Goal: Task Accomplishment & Management: Manage account settings

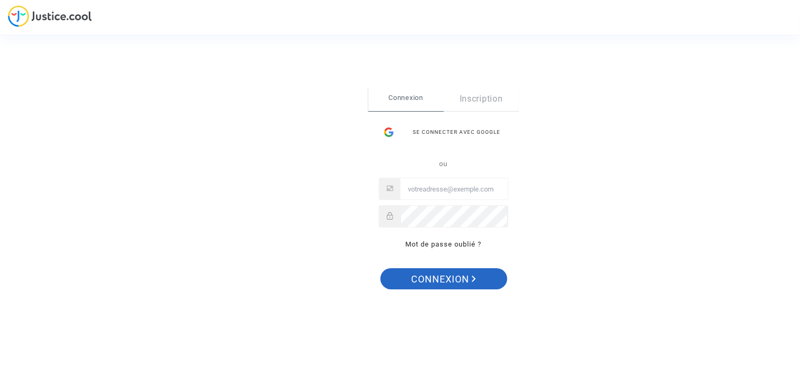
click at [440, 277] on span "Connexion" at bounding box center [443, 279] width 65 height 22
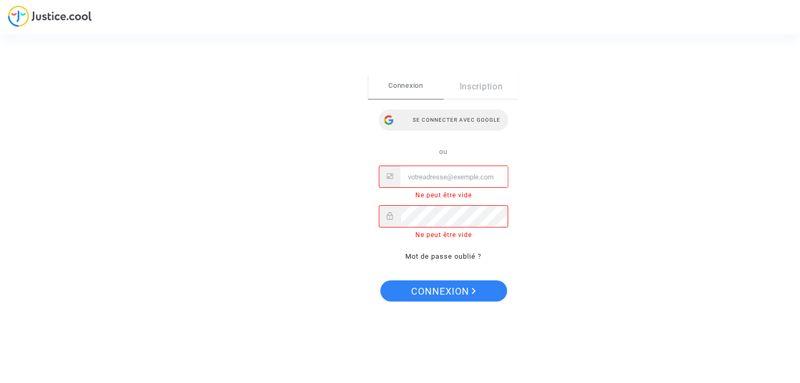
click at [450, 117] on div "Se connecter avec Google" at bounding box center [444, 119] width 130 height 21
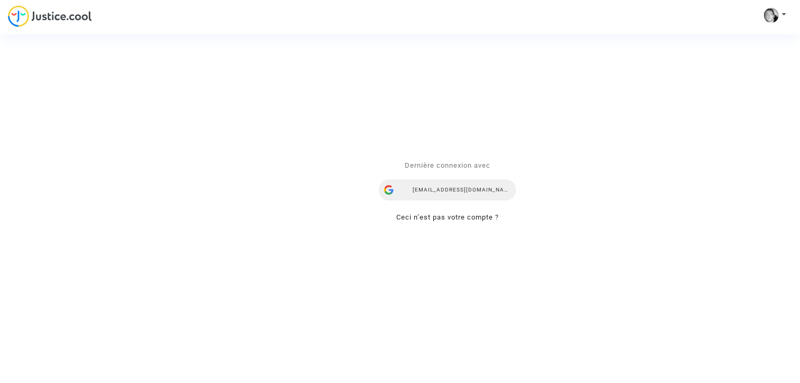
click at [465, 192] on div "[EMAIL_ADDRESS][DOMAIN_NAME]" at bounding box center [447, 190] width 137 height 21
click at [467, 192] on div "[EMAIL_ADDRESS][DOMAIN_NAME]" at bounding box center [447, 190] width 137 height 21
click at [457, 217] on link "Ceci n’est pas votre compte ?" at bounding box center [448, 218] width 103 height 8
